Goal: Task Accomplishment & Management: Manage account settings

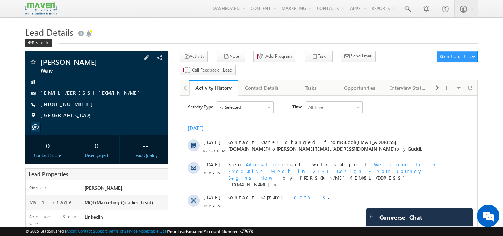
click at [163, 52] on div "Sahista New sahista21430@gmail.com" at bounding box center [96, 93] width 143 height 84
click at [311, 83] on div "Tasks" at bounding box center [311, 87] width 36 height 9
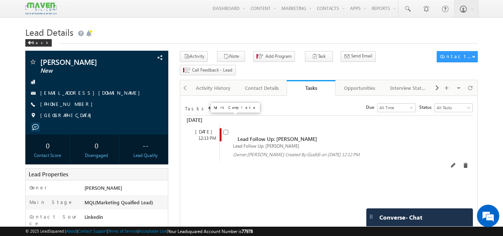
click at [225, 130] on input "checkbox" at bounding box center [225, 132] width 5 height 5
checkbox input "false"
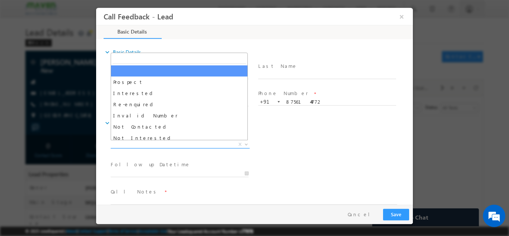
click at [155, 142] on span "X" at bounding box center [180, 143] width 139 height 7
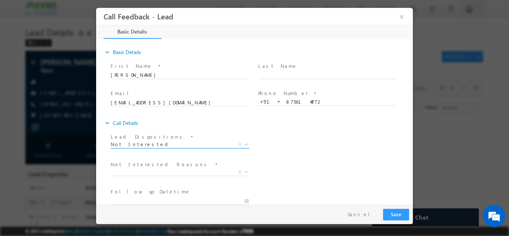
click at [146, 140] on span "Not Interested" at bounding box center [171, 143] width 121 height 7
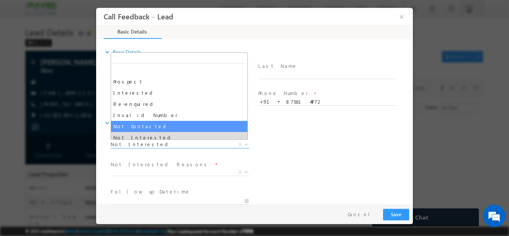
select select "Not Contacted"
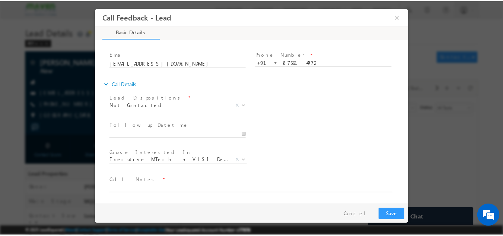
scroll to position [39, 0]
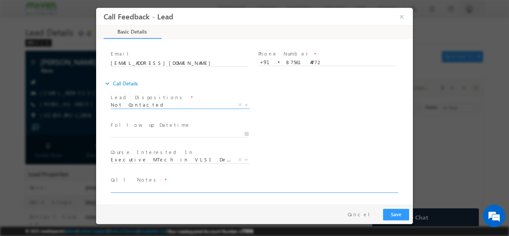
click at [150, 191] on textarea at bounding box center [254, 188] width 286 height 9
type textarea "DNP"
click at [400, 211] on button "Save" at bounding box center [396, 214] width 26 height 12
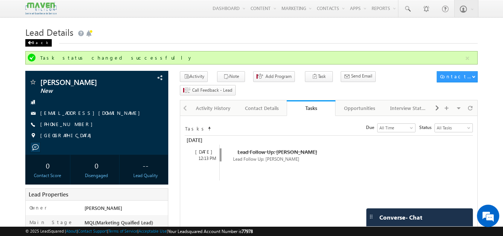
click at [34, 42] on div "Back" at bounding box center [38, 42] width 26 height 7
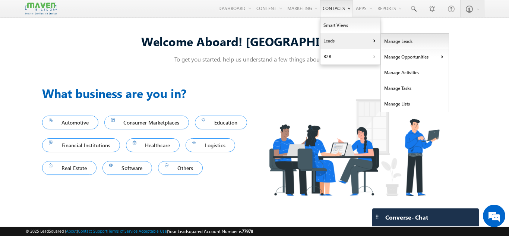
click at [406, 39] on link "Manage Leads" at bounding box center [415, 42] width 68 height 16
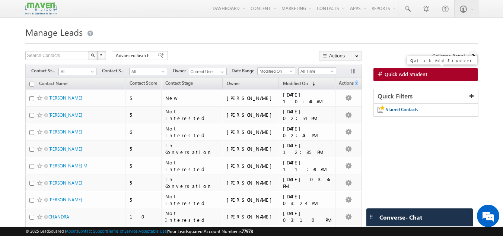
click at [432, 78] on link "Quick Add Student" at bounding box center [426, 74] width 105 height 13
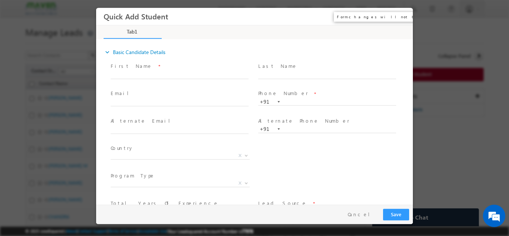
click at [402, 19] on button "×" at bounding box center [401, 16] width 13 height 14
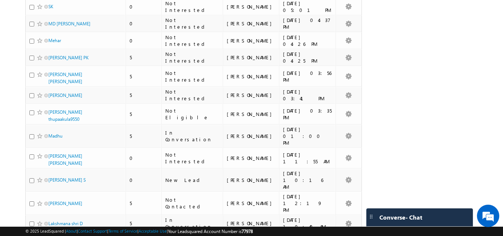
scroll to position [1623, 0]
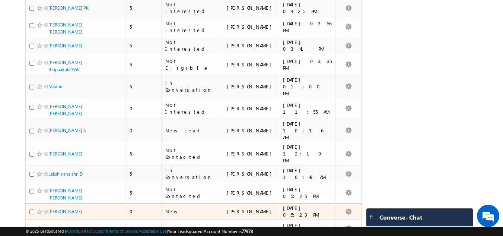
click at [71, 208] on span "Sarayu kintada" at bounding box center [73, 211] width 50 height 7
click at [70, 209] on link "Sarayu kintada" at bounding box center [65, 212] width 34 height 6
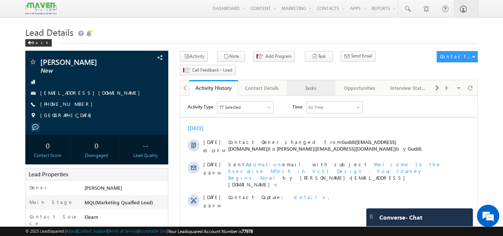
click at [310, 83] on div "Tasks" at bounding box center [311, 87] width 36 height 9
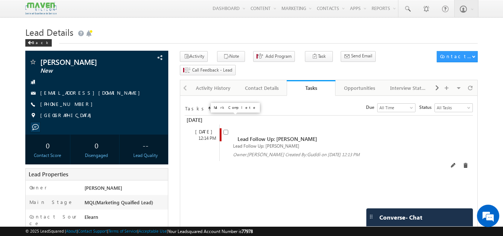
click at [227, 130] on input "checkbox" at bounding box center [225, 132] width 5 height 5
checkbox input "false"
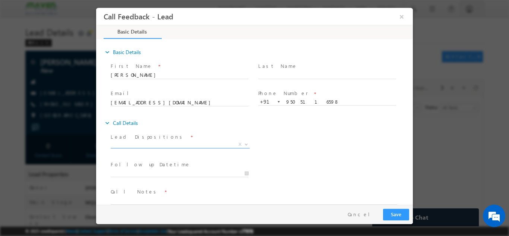
click at [165, 143] on span "X" at bounding box center [180, 143] width 139 height 7
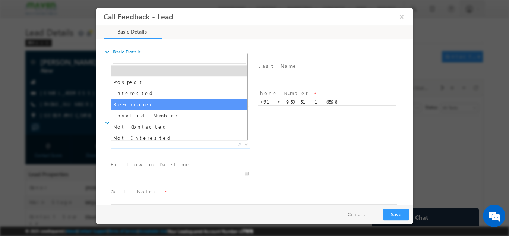
scroll to position [37, 0]
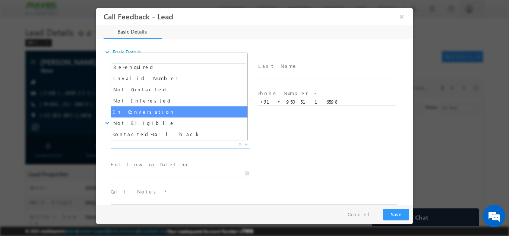
select select "In Conversation"
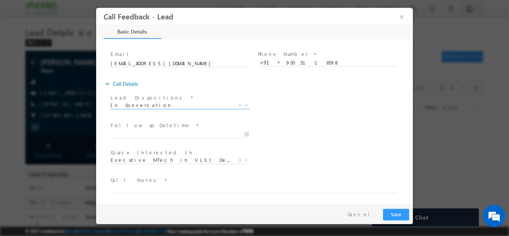
scroll to position [39, 0]
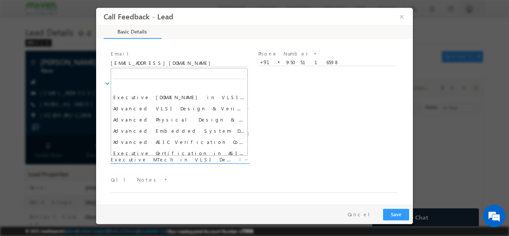
click at [163, 159] on span "Executive MTech in VLSI Design" at bounding box center [171, 159] width 121 height 7
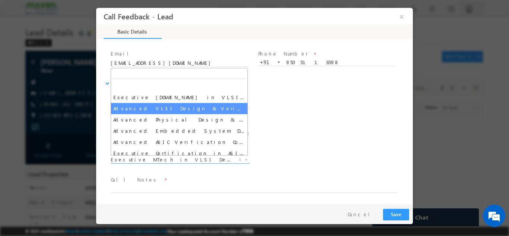
select select "Advanced VLSI Design & Verification Course"
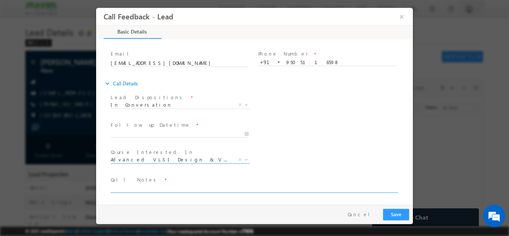
click at [174, 188] on textarea at bounding box center [254, 188] width 286 height 9
type textarea "Busy, call back."
click at [401, 211] on button "Save" at bounding box center [396, 214] width 26 height 12
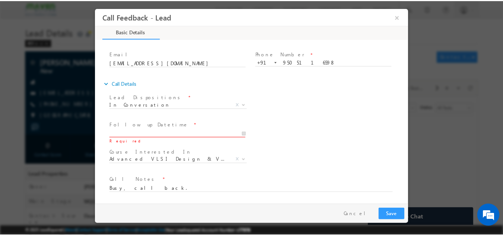
scroll to position [39, 0]
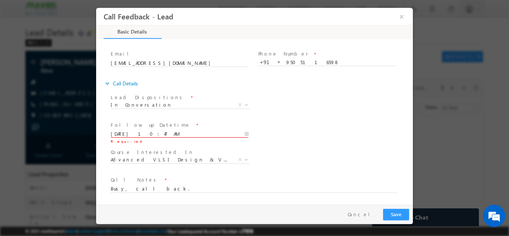
click at [240, 134] on input "01/09/2025 10:47 AM" at bounding box center [180, 133] width 138 height 7
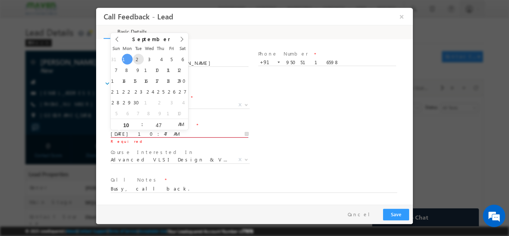
type input "02/09/2025 10:47 AM"
click at [359, 153] on div "Course Interested In * Executive M.Tech in VLSI Design Advanced VLSI Design & V…" at bounding box center [261, 160] width 304 height 28
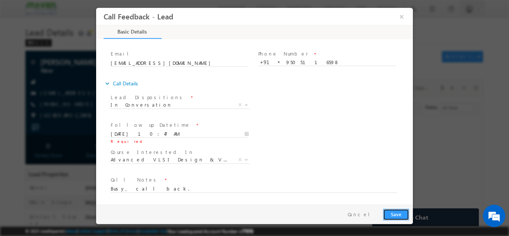
click at [396, 212] on button "Save" at bounding box center [396, 214] width 26 height 12
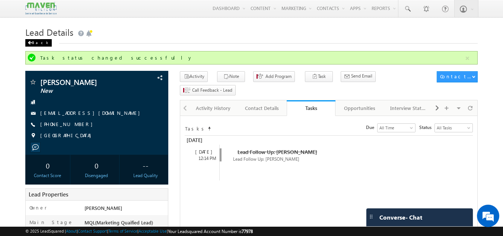
click at [35, 41] on div "Back" at bounding box center [38, 42] width 26 height 7
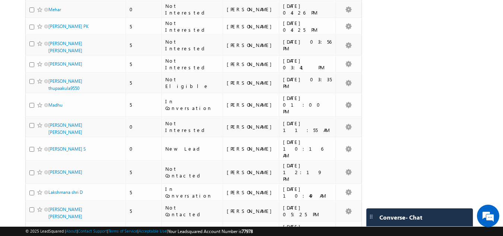
scroll to position [1623, 0]
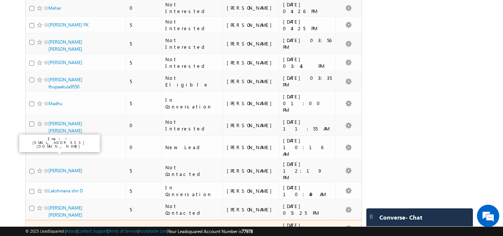
click at [61, 225] on link "P.Sneha" at bounding box center [55, 228] width 15 height 6
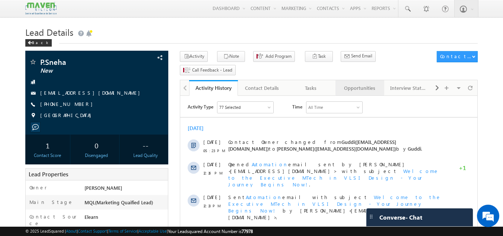
click at [361, 83] on div "Opportunities" at bounding box center [360, 87] width 36 height 9
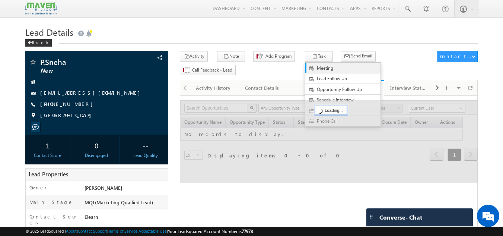
click at [317, 67] on span "Meeting" at bounding box center [349, 68] width 64 height 7
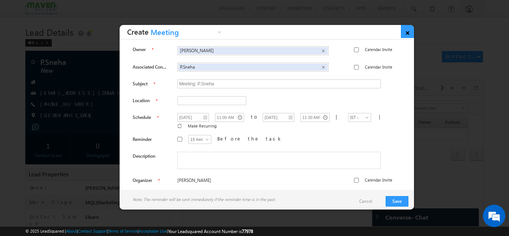
click at [411, 37] on link "×" at bounding box center [407, 31] width 13 height 13
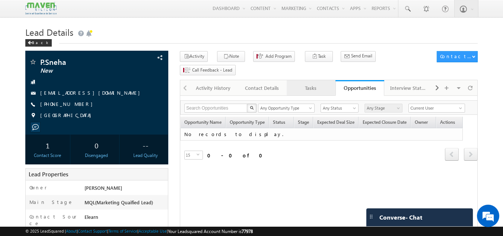
click at [315, 83] on div "Tasks" at bounding box center [311, 87] width 36 height 9
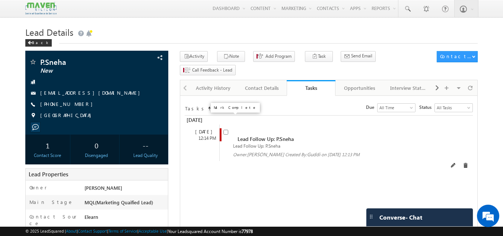
click at [223, 130] on input "checkbox" at bounding box center [225, 132] width 5 height 5
checkbox input "false"
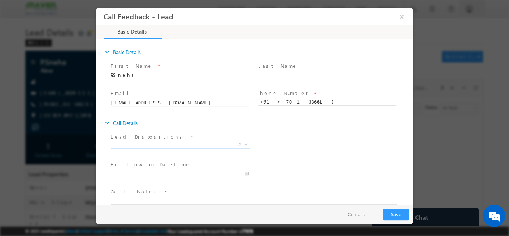
click at [157, 142] on span "X" at bounding box center [180, 143] width 139 height 7
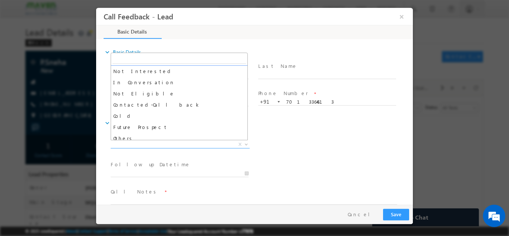
scroll to position [71, 0]
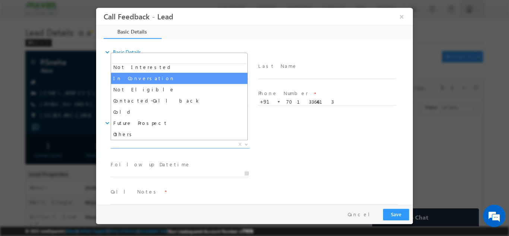
select select "In Conversation"
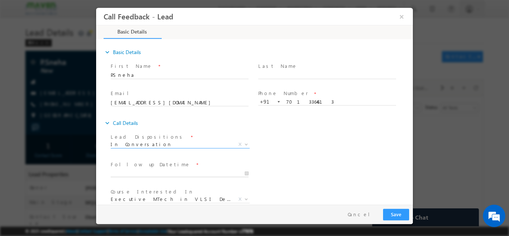
type input "01/09/2025 10:56 AM"
click at [138, 170] on input "01/09/2025 10:56 AM" at bounding box center [180, 172] width 138 height 7
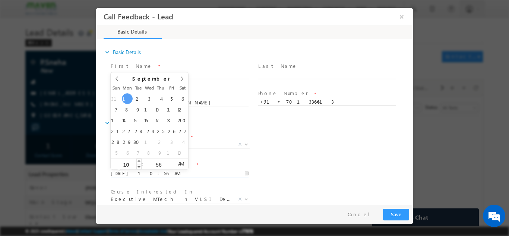
click at [130, 164] on input "10" at bounding box center [126, 164] width 31 height 5
type input "05"
type input "01/09/2025 5:56 AM"
click at [160, 165] on input "56" at bounding box center [158, 164] width 31 height 5
type input "30"
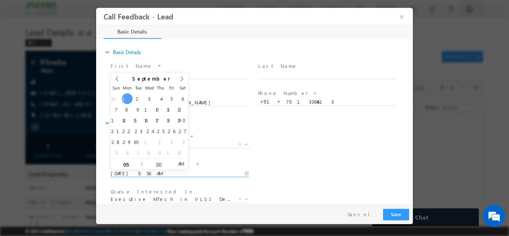
type input "01/09/2025 5:30 PM"
click at [180, 163] on span "PM" at bounding box center [181, 163] width 14 height 11
click at [293, 169] on div "Follow up Datetime * 01/09/2025 5:30 PM Program Type * Long Term Short Term X" at bounding box center [261, 173] width 304 height 28
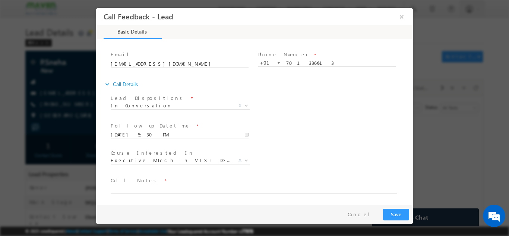
scroll to position [39, 0]
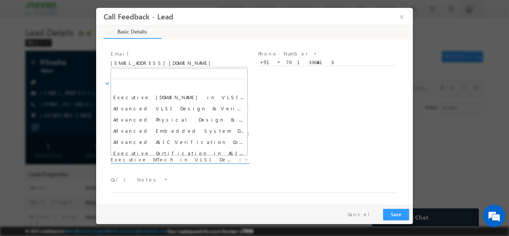
click at [180, 160] on span "Executive MTech in VLSI Design" at bounding box center [171, 159] width 121 height 7
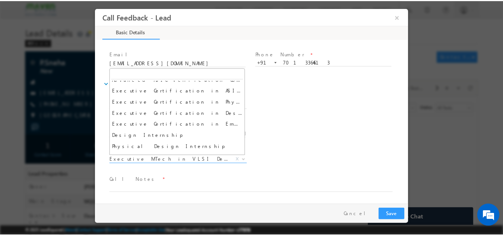
scroll to position [0, 0]
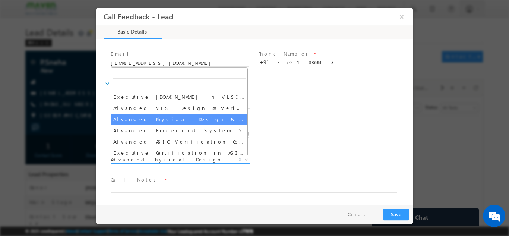
click at [155, 160] on span "Advanced Physical Design & Verification Course" at bounding box center [171, 159] width 121 height 7
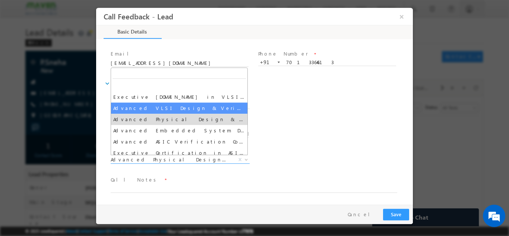
select select "Advanced VLSI Design & Verification Course"
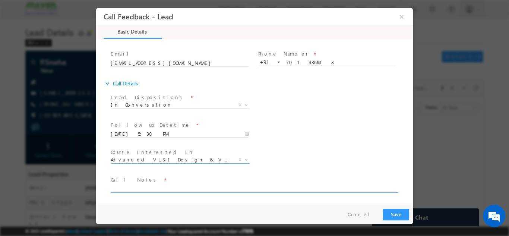
click at [151, 189] on textarea at bounding box center [254, 188] width 286 height 9
click at [129, 189] on textarea "Busy, offoice," at bounding box center [254, 188] width 286 height 9
click at [136, 189] on textarea "Busy, office," at bounding box center [254, 188] width 286 height 9
type textarea "Busy, office, call back."
click at [399, 217] on button "Save" at bounding box center [396, 214] width 26 height 12
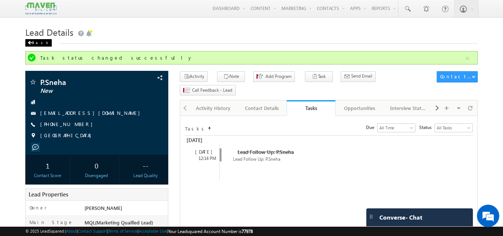
click at [36, 44] on div "Back" at bounding box center [38, 42] width 26 height 7
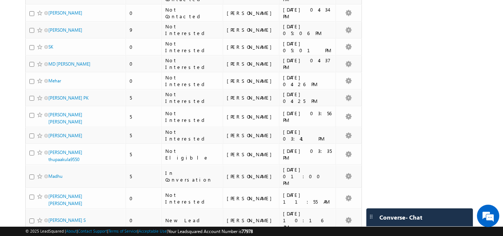
scroll to position [1623, 0]
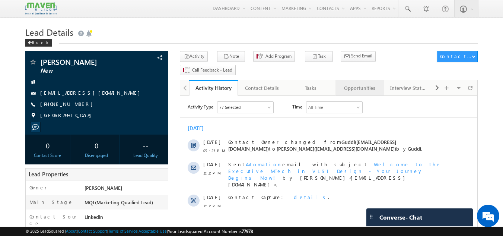
click at [359, 83] on div "Opportunities" at bounding box center [360, 87] width 36 height 9
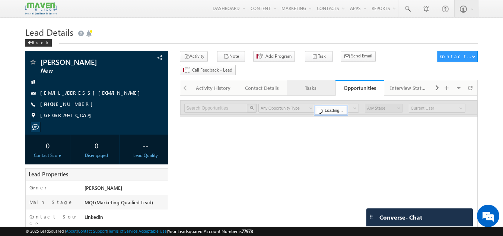
click at [304, 83] on div "Tasks" at bounding box center [311, 87] width 36 height 9
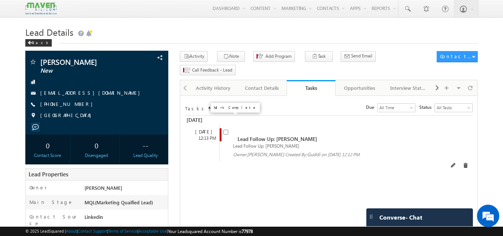
click at [226, 130] on input "checkbox" at bounding box center [225, 132] width 5 height 5
checkbox input "false"
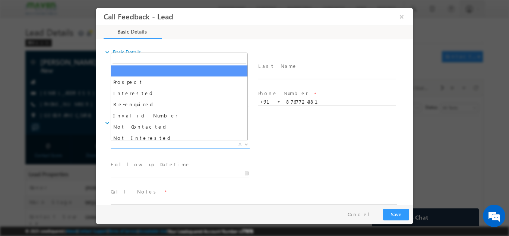
click at [159, 143] on span "X" at bounding box center [180, 143] width 139 height 7
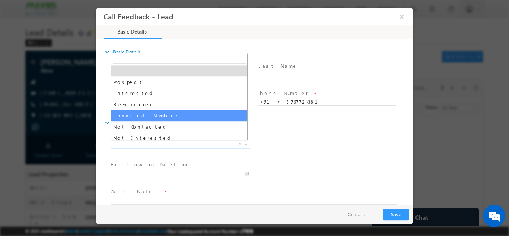
scroll to position [37, 0]
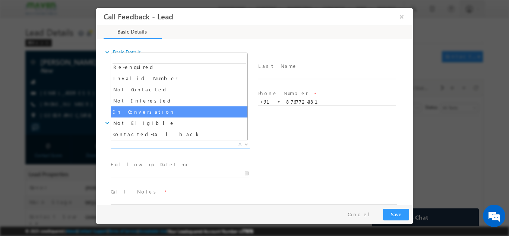
select select "In Conversation"
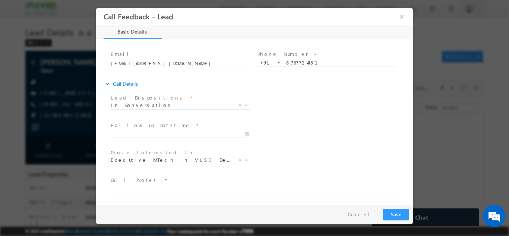
scroll to position [39, 0]
click at [156, 133] on input "01/09/2025 11:31 AM" at bounding box center [180, 133] width 138 height 7
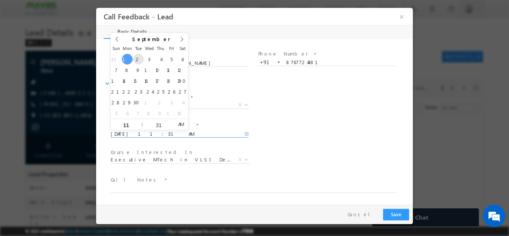
type input "02/09/2025 11:31 AM"
click at [130, 123] on input "11" at bounding box center [126, 124] width 31 height 5
type input "05"
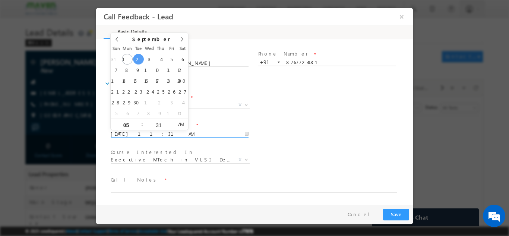
type input "02/09/2025 5:31 PM"
click at [182, 124] on span "PM" at bounding box center [181, 123] width 14 height 11
click at [349, 140] on div "Follow up Datetime * 02/09/2025 5:31 PM Program Type * Long Term Short Term X" at bounding box center [261, 133] width 304 height 28
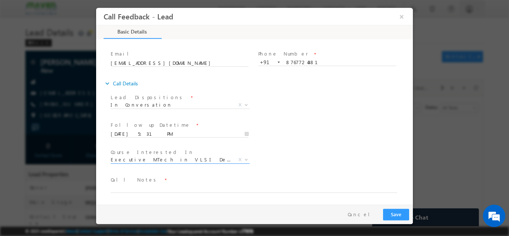
click at [158, 160] on span "Executive MTech in VLSI Design" at bounding box center [171, 159] width 121 height 7
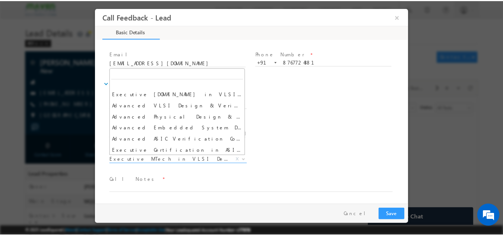
scroll to position [0, 0]
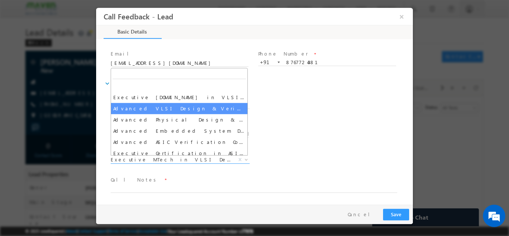
select select "Advanced VLSI Design & Verification Course"
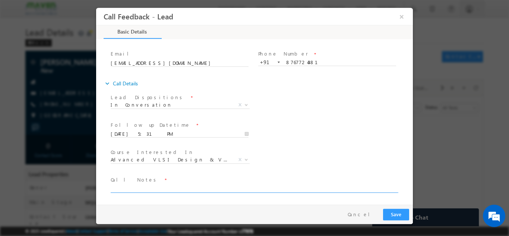
click at [140, 189] on textarea at bounding box center [254, 188] width 286 height 9
type textarea "4th year cx, pitched IIT R program, will check and reply back."
click at [406, 213] on button "Save" at bounding box center [396, 214] width 26 height 12
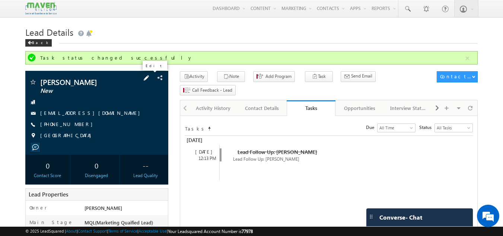
click at [150, 77] on span at bounding box center [146, 78] width 8 height 8
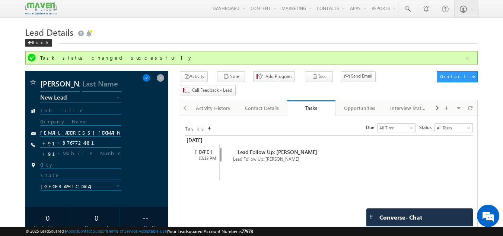
click at [93, 148] on div "+91-8767724381 8767724381 +91" at bounding box center [80, 145] width 81 height 13
click at [96, 141] on input "8767724381" at bounding box center [80, 143] width 81 height 9
click at [162, 76] on span at bounding box center [160, 78] width 8 height 8
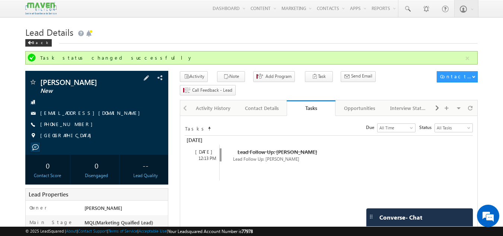
click at [40, 40] on div "Back" at bounding box center [38, 42] width 26 height 7
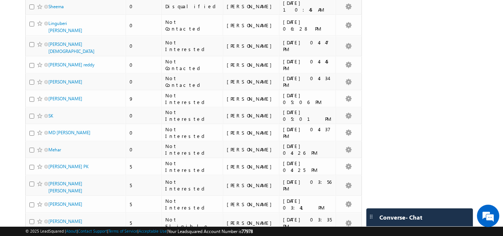
scroll to position [1623, 0]
